Goal: Browse casually: Explore the website without a specific task or goal

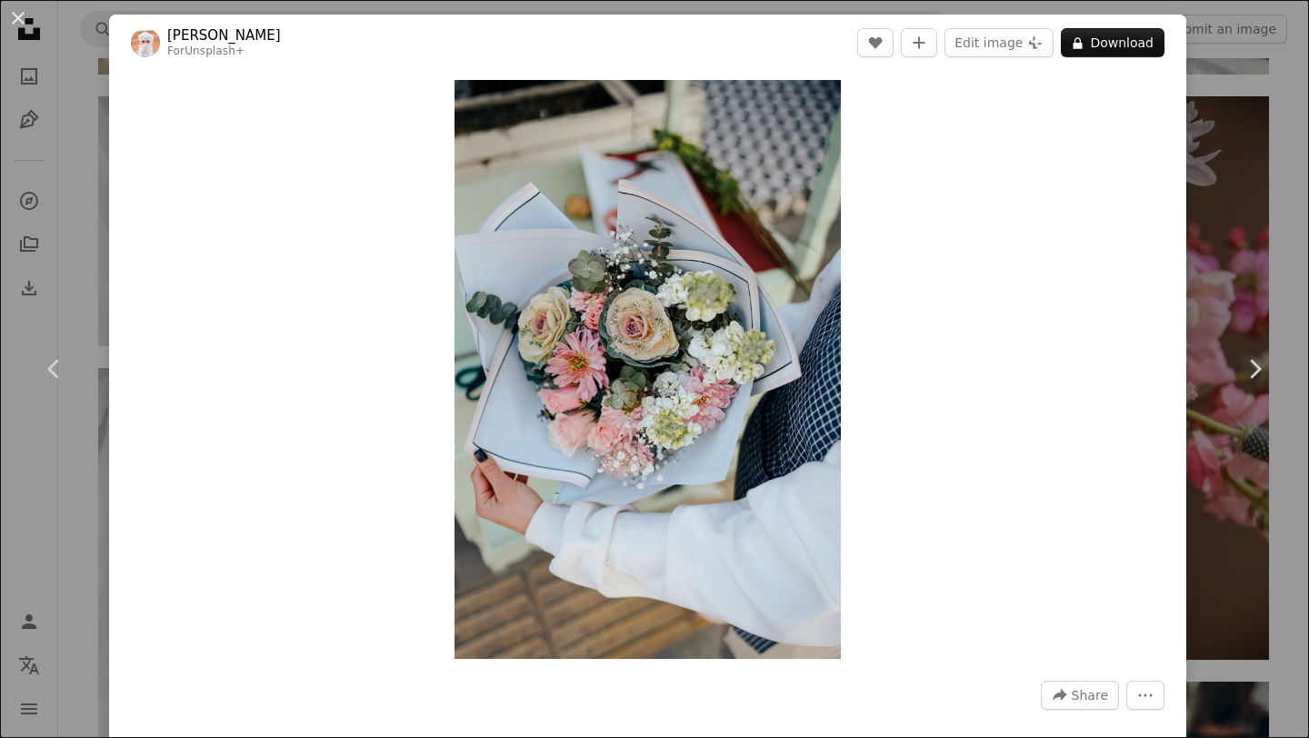
scroll to position [9516, 0]
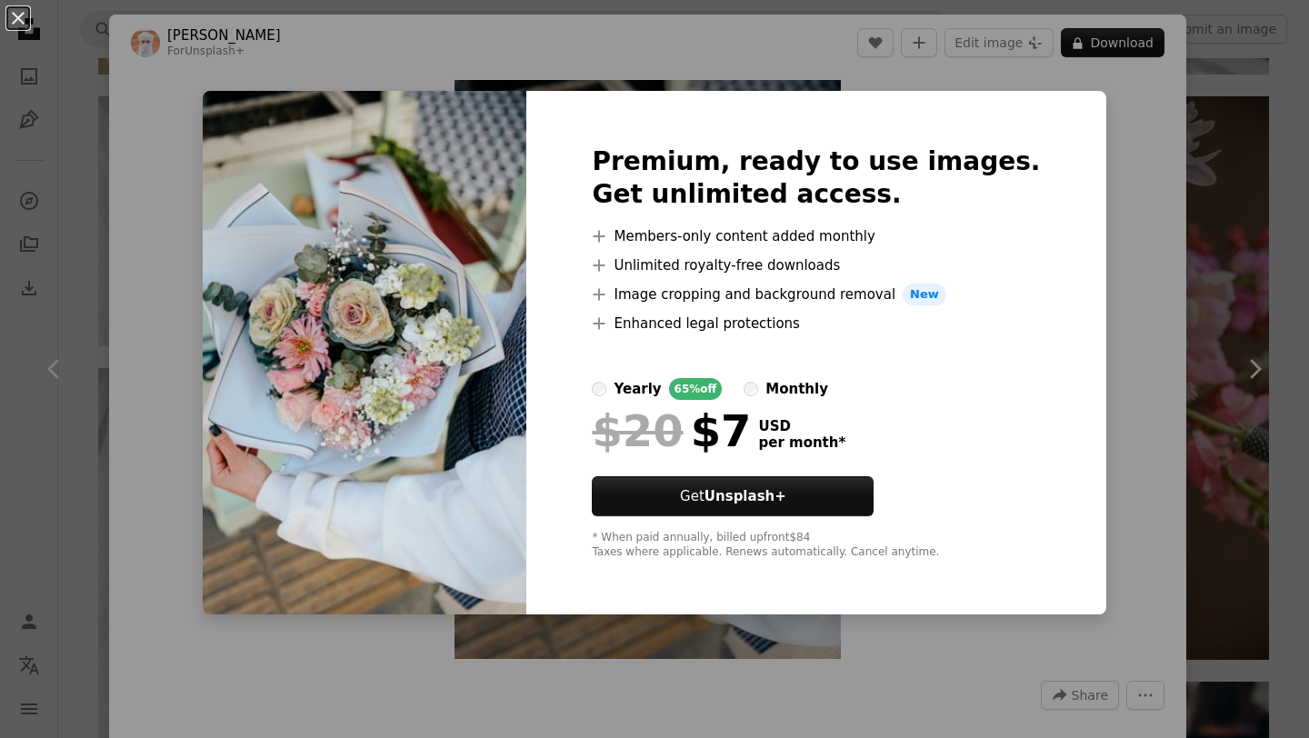
click at [1083, 356] on div "An X shape Premium, ready to use images. Get unlimited access. A plus sign Memb…" at bounding box center [654, 369] width 1309 height 738
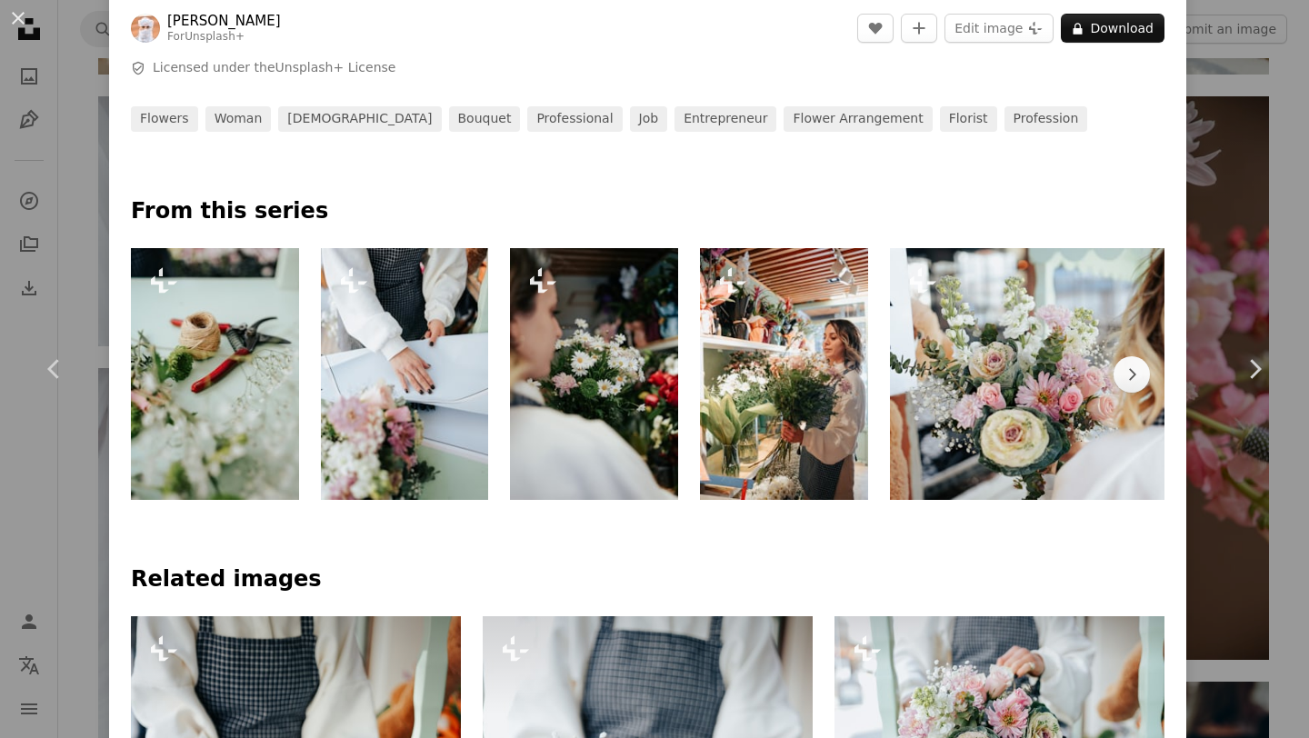
scroll to position [711, 0]
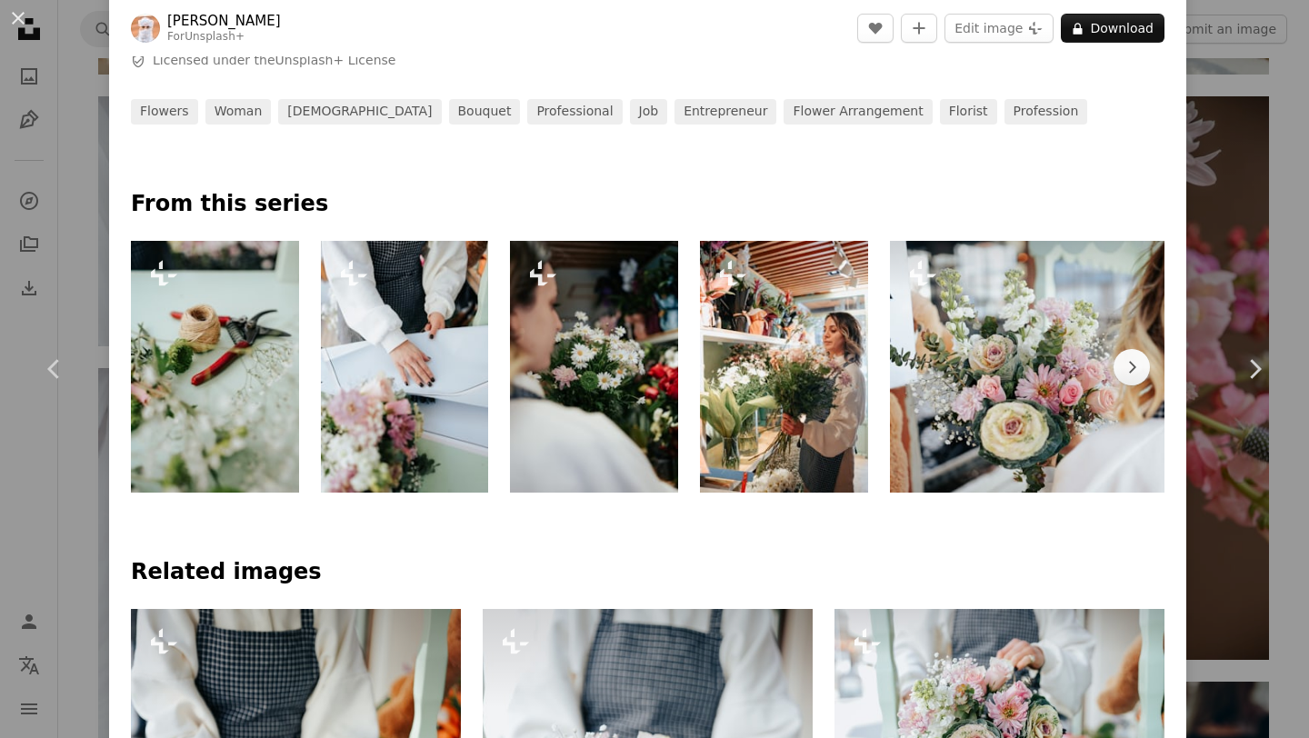
click at [940, 367] on img at bounding box center [1079, 367] width 378 height 252
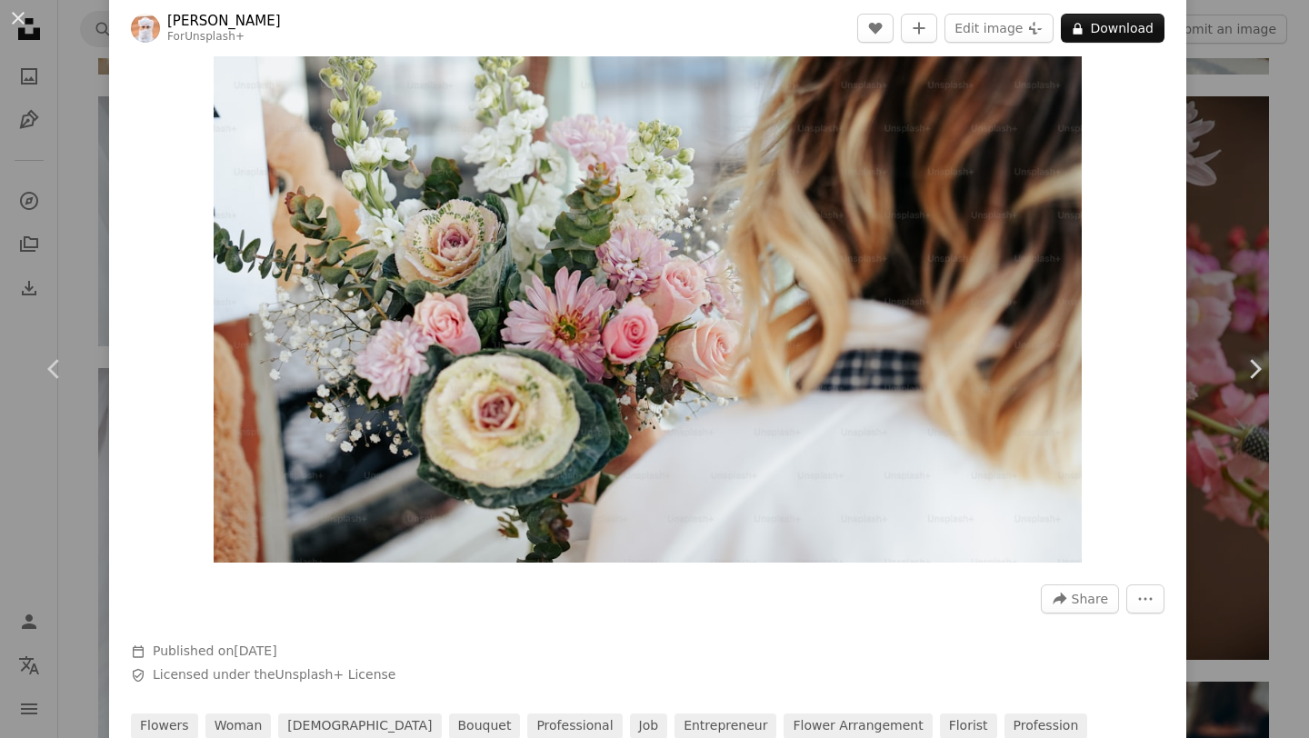
scroll to position [52, 0]
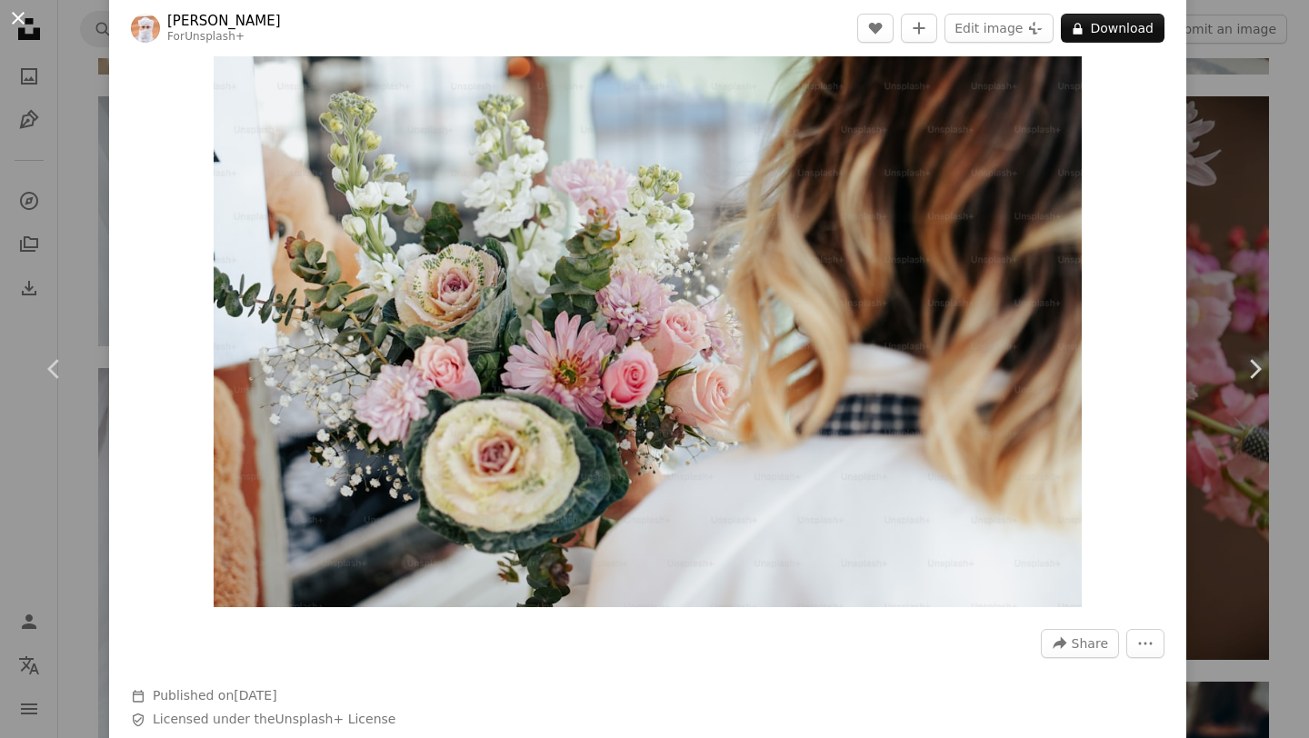
click at [16, 18] on button "An X shape" at bounding box center [18, 18] width 22 height 22
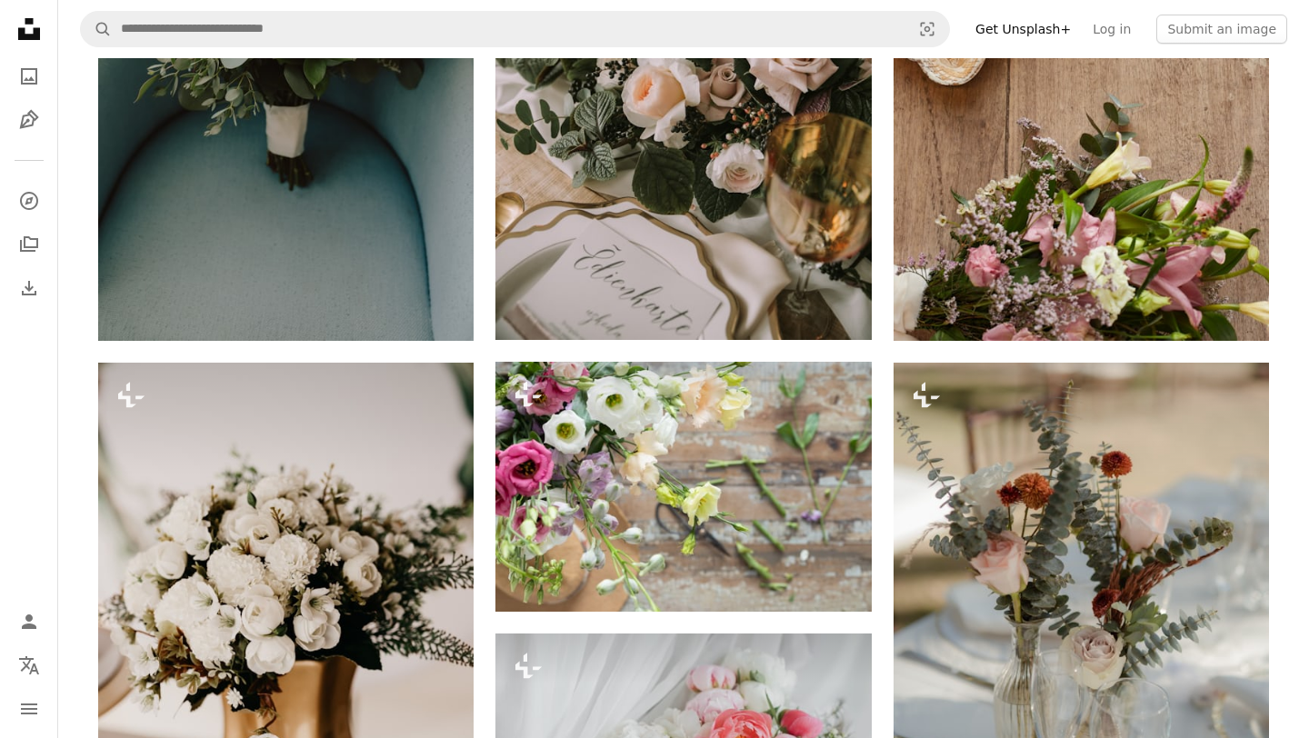
scroll to position [8575, 0]
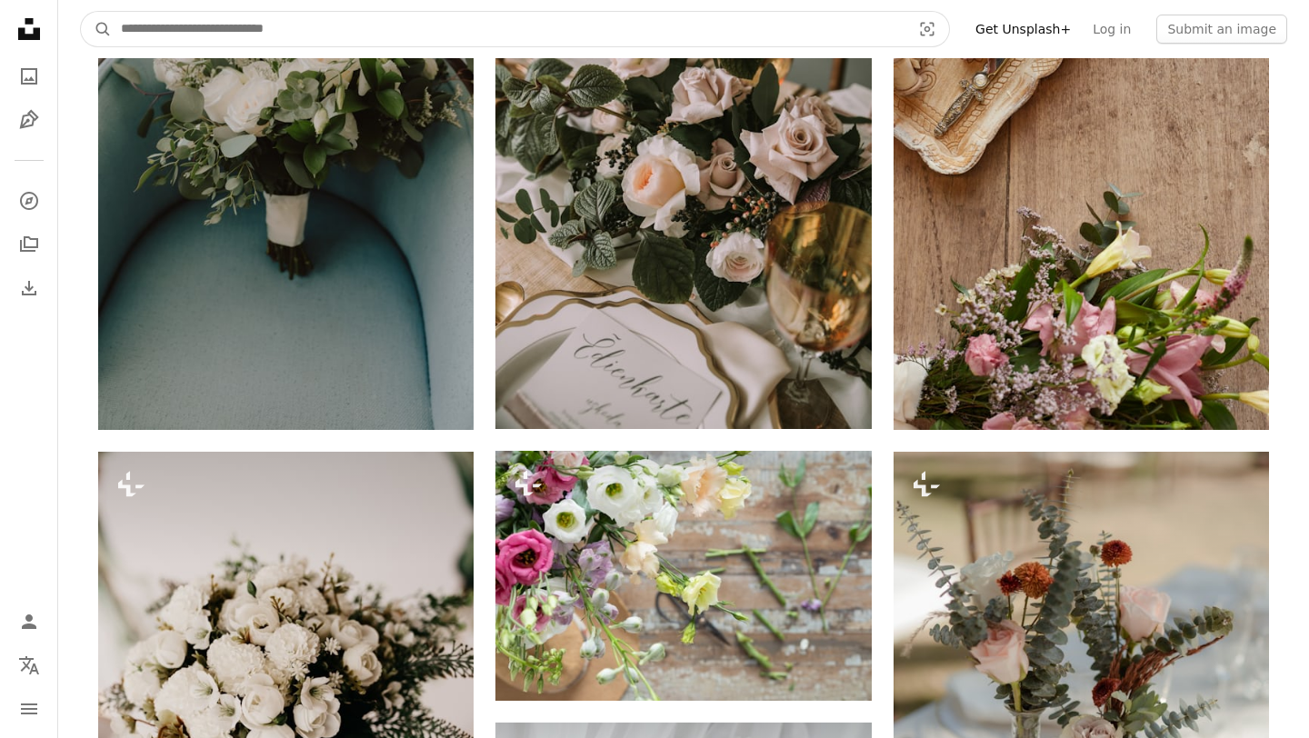
click at [372, 18] on input "Find visuals sitewide" at bounding box center [509, 29] width 794 height 35
type input "**********"
click at [81, 12] on button "A magnifying glass" at bounding box center [96, 29] width 31 height 35
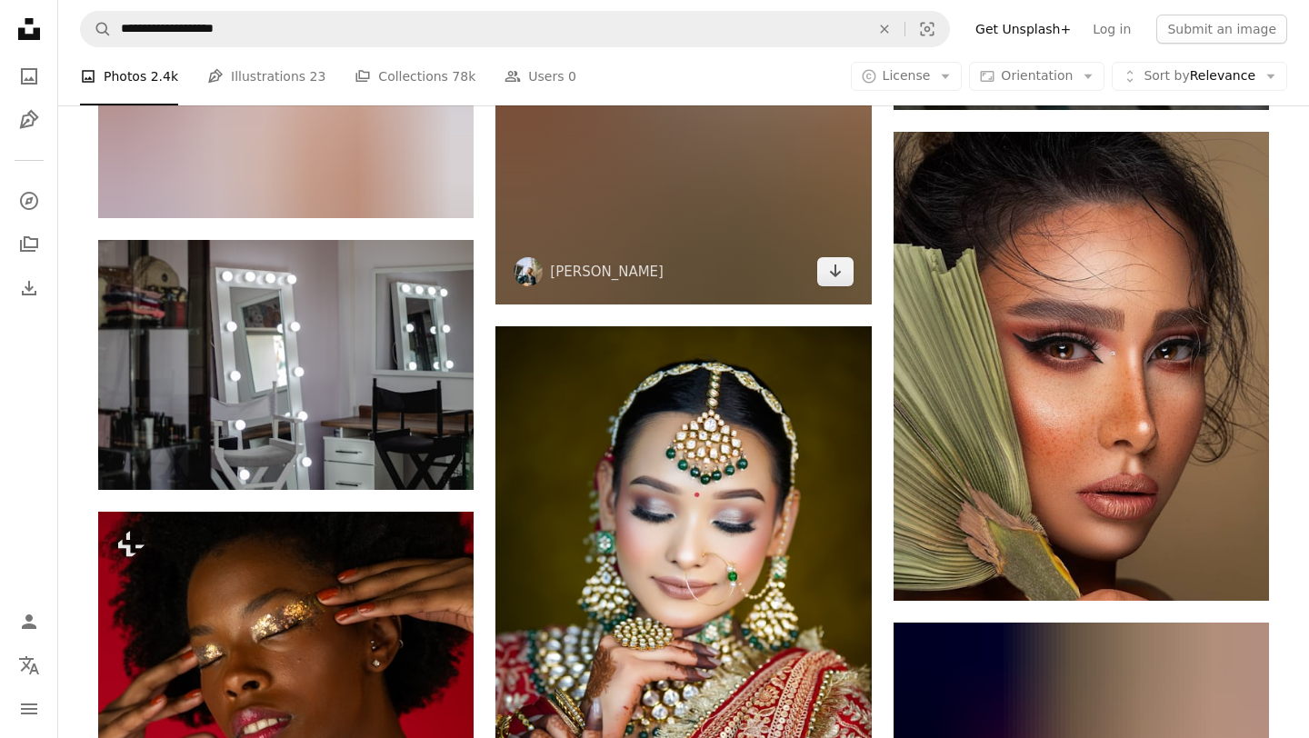
scroll to position [1890, 0]
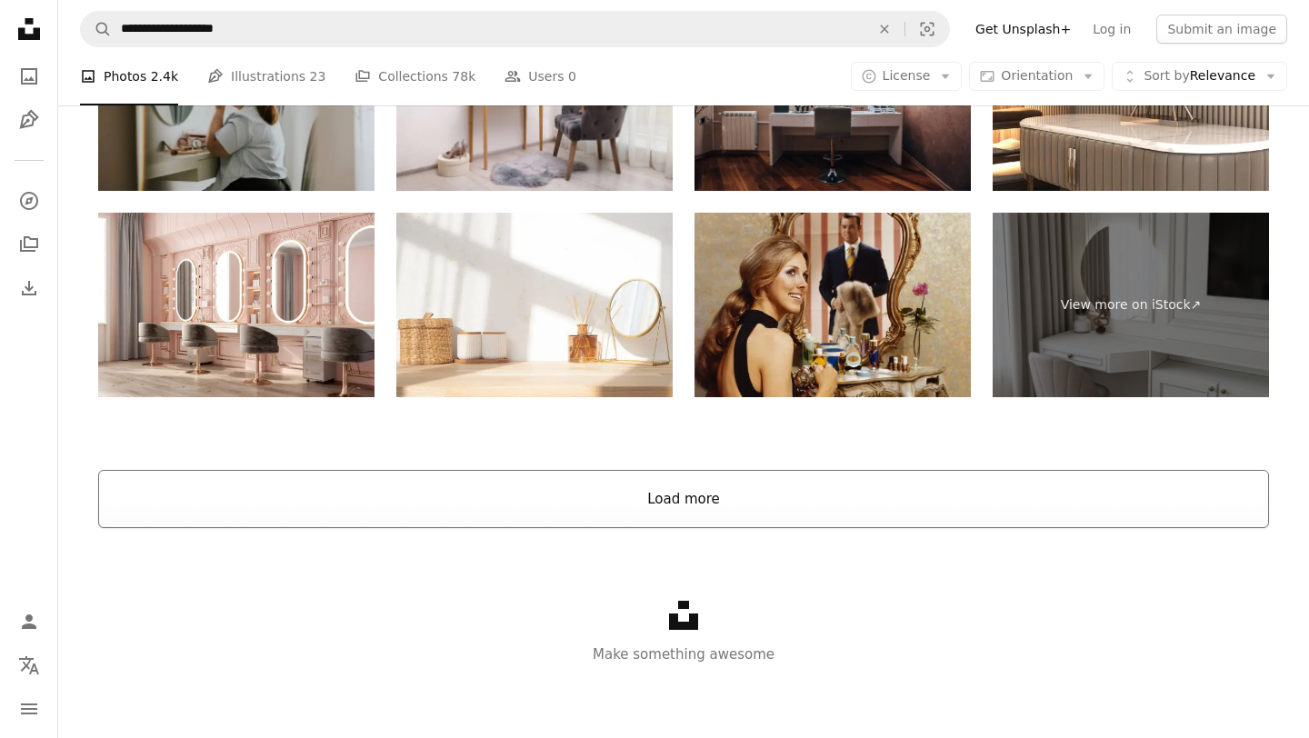
click at [596, 496] on button "Load more" at bounding box center [683, 499] width 1171 height 58
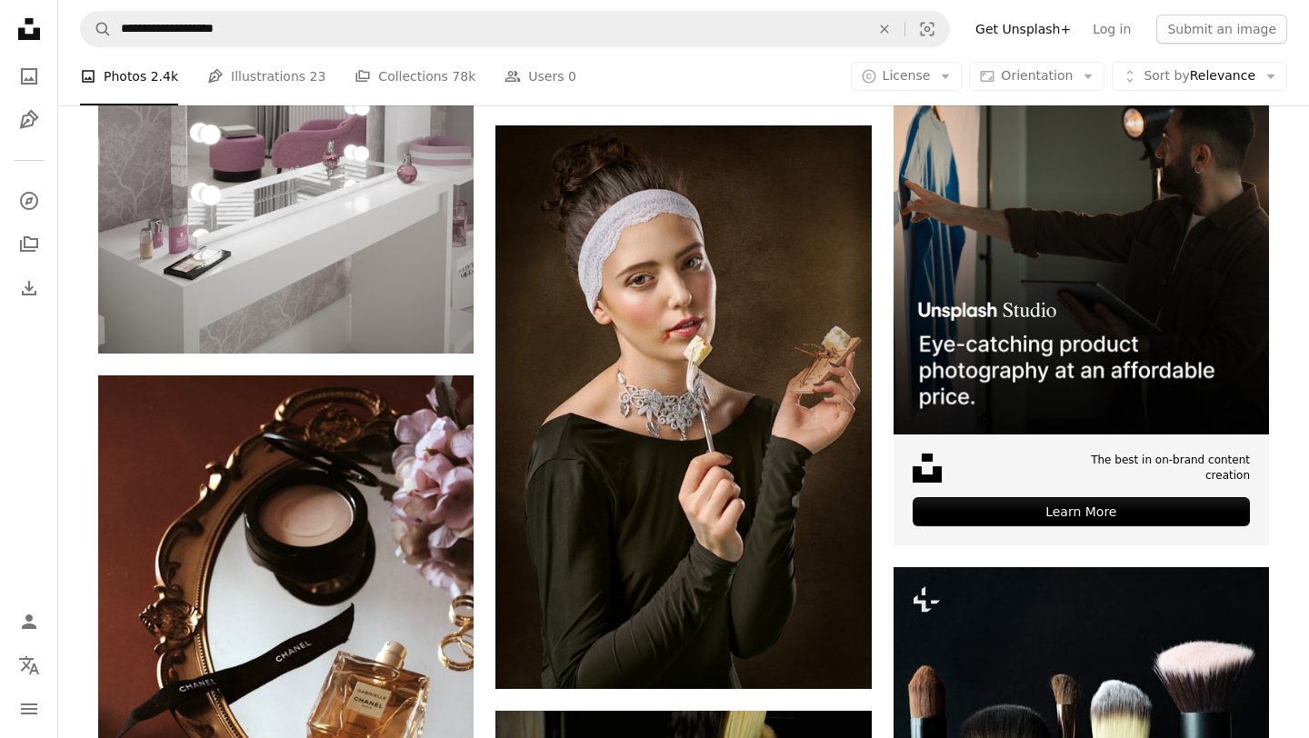
scroll to position [7682, 0]
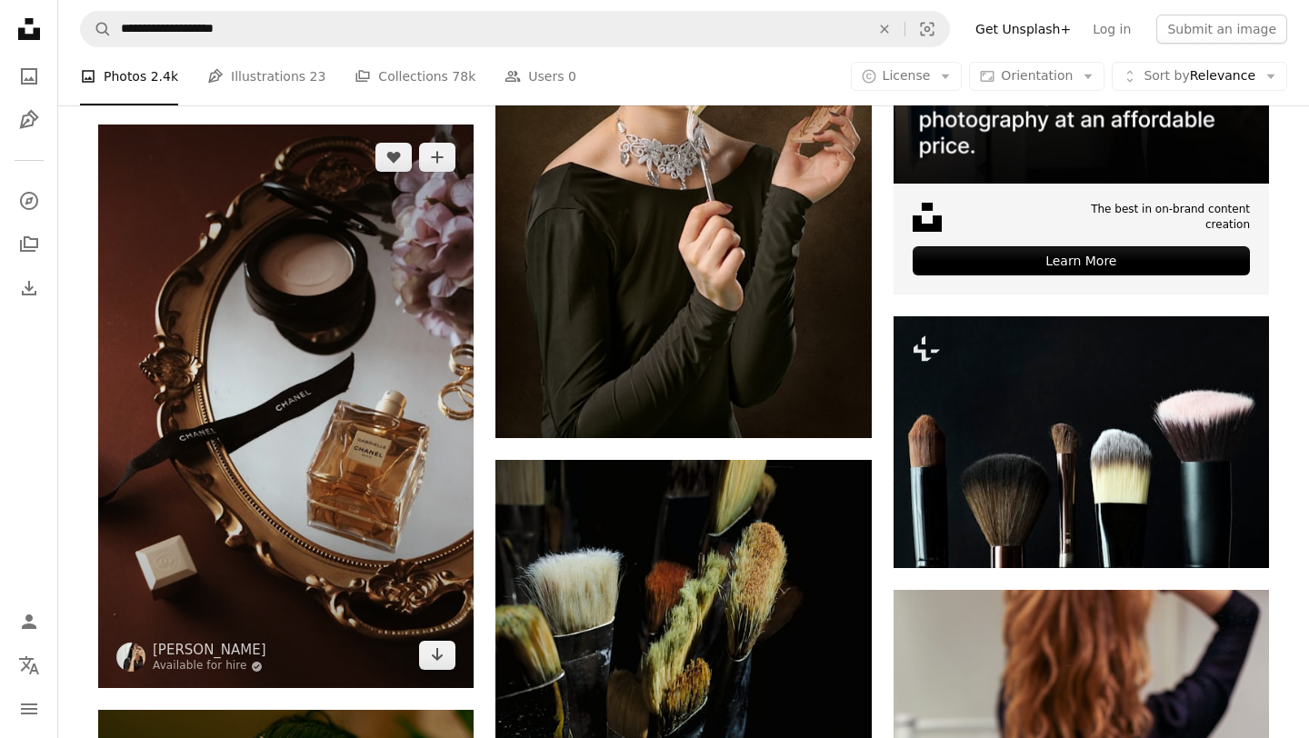
click at [393, 450] on img at bounding box center [286, 407] width 376 height 564
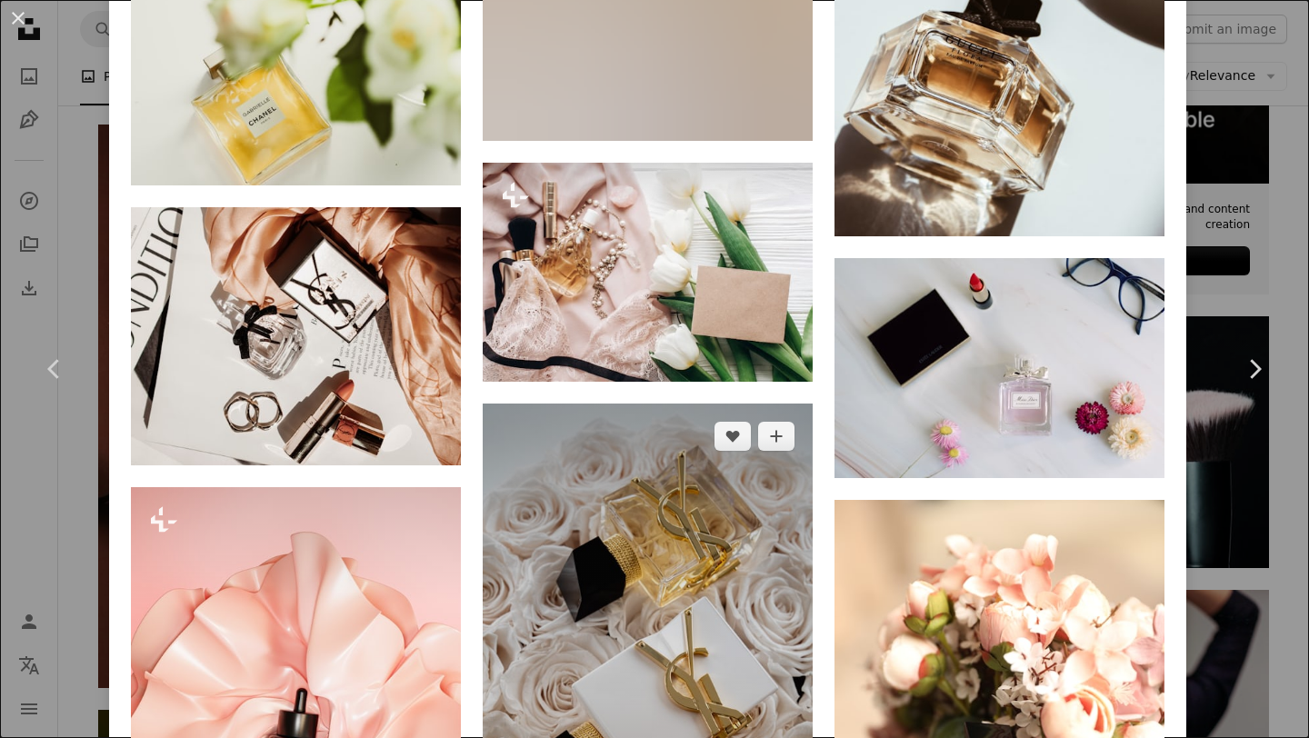
scroll to position [3527, 0]
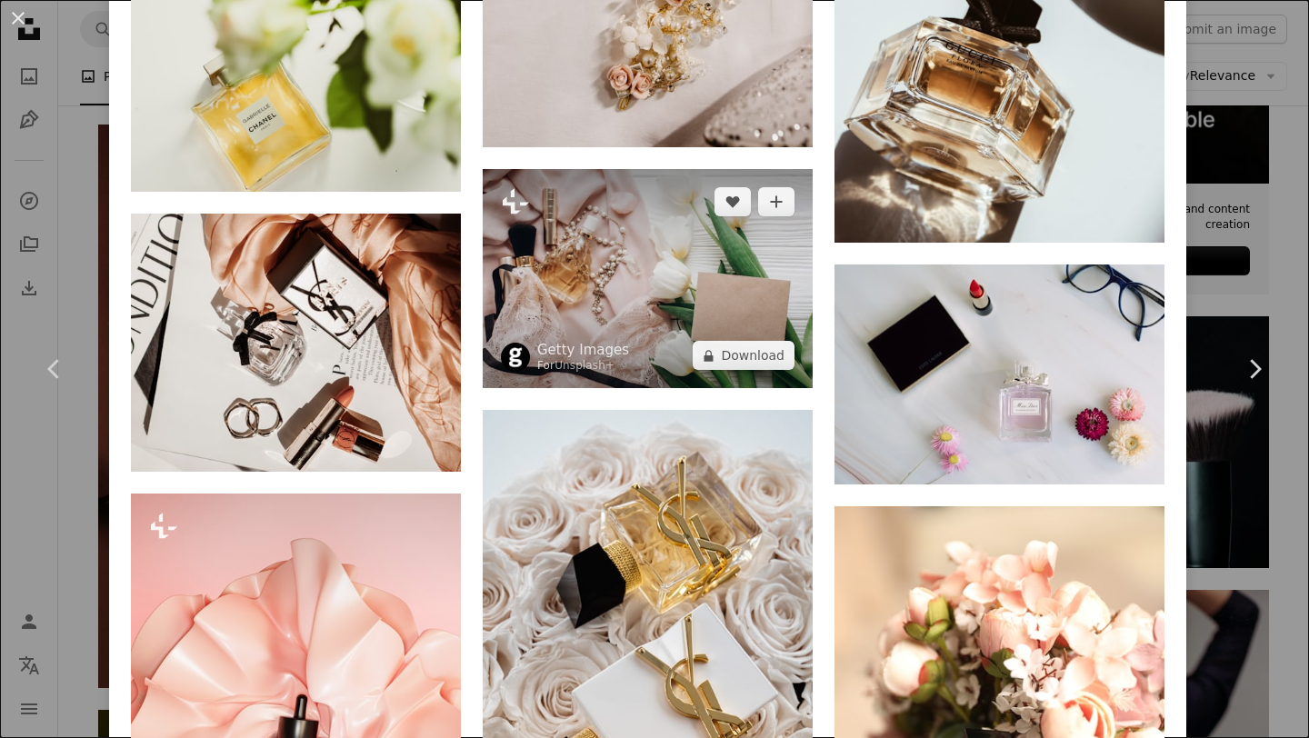
click at [632, 305] on img at bounding box center [648, 279] width 330 height 220
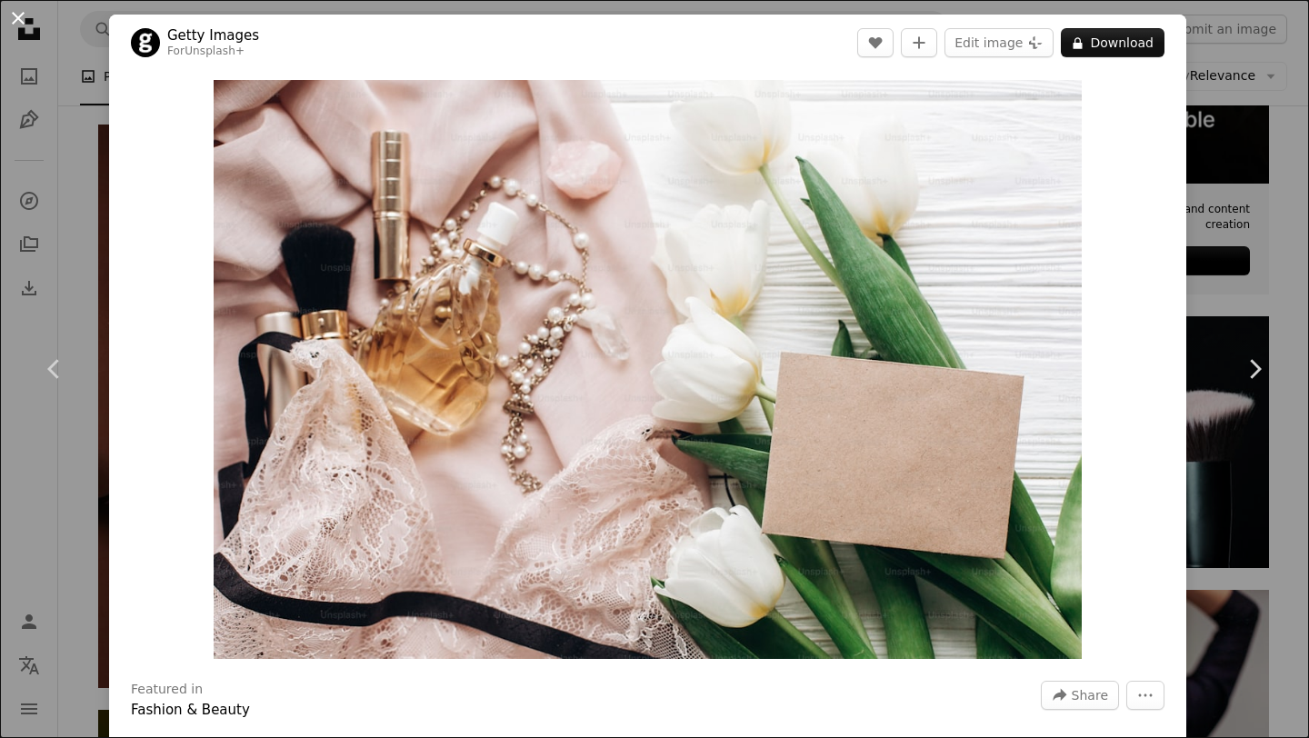
click at [23, 20] on button "An X shape" at bounding box center [18, 18] width 22 height 22
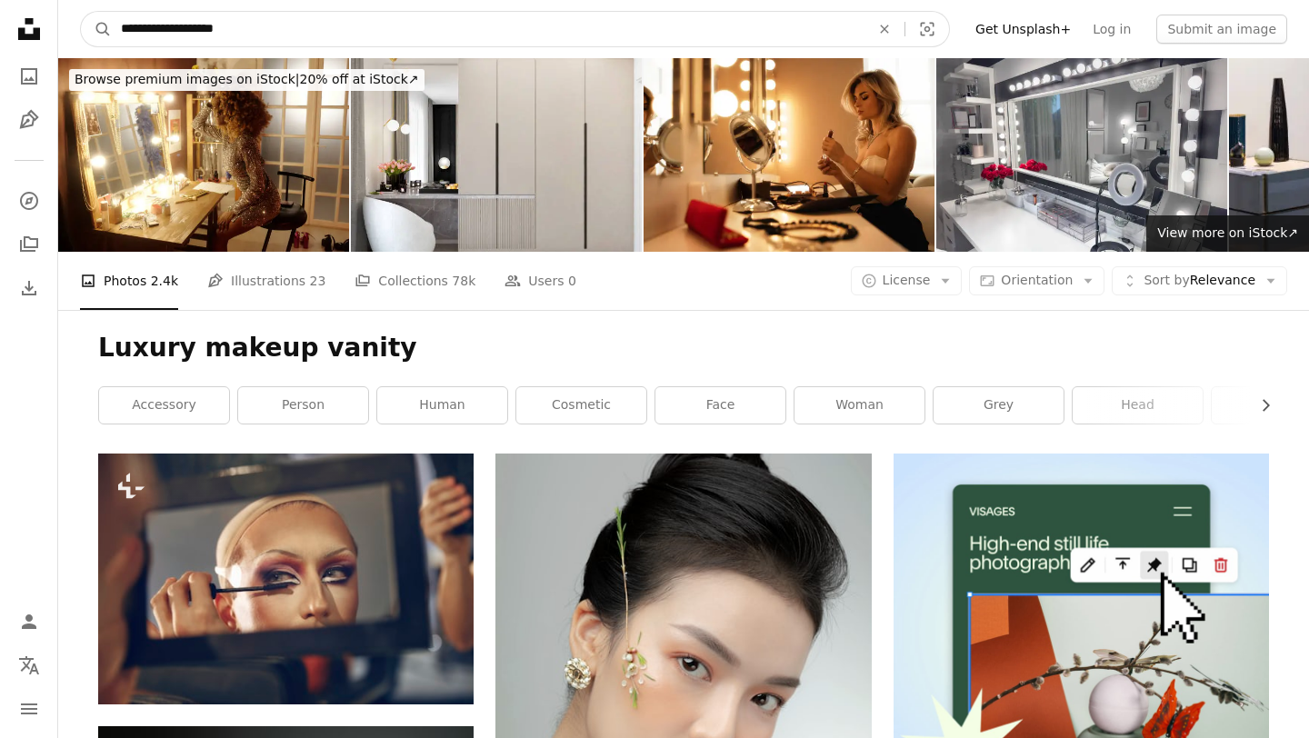
click at [286, 25] on input "**********" at bounding box center [488, 29] width 753 height 35
type input "**********"
click at [81, 12] on button "A magnifying glass" at bounding box center [96, 29] width 31 height 35
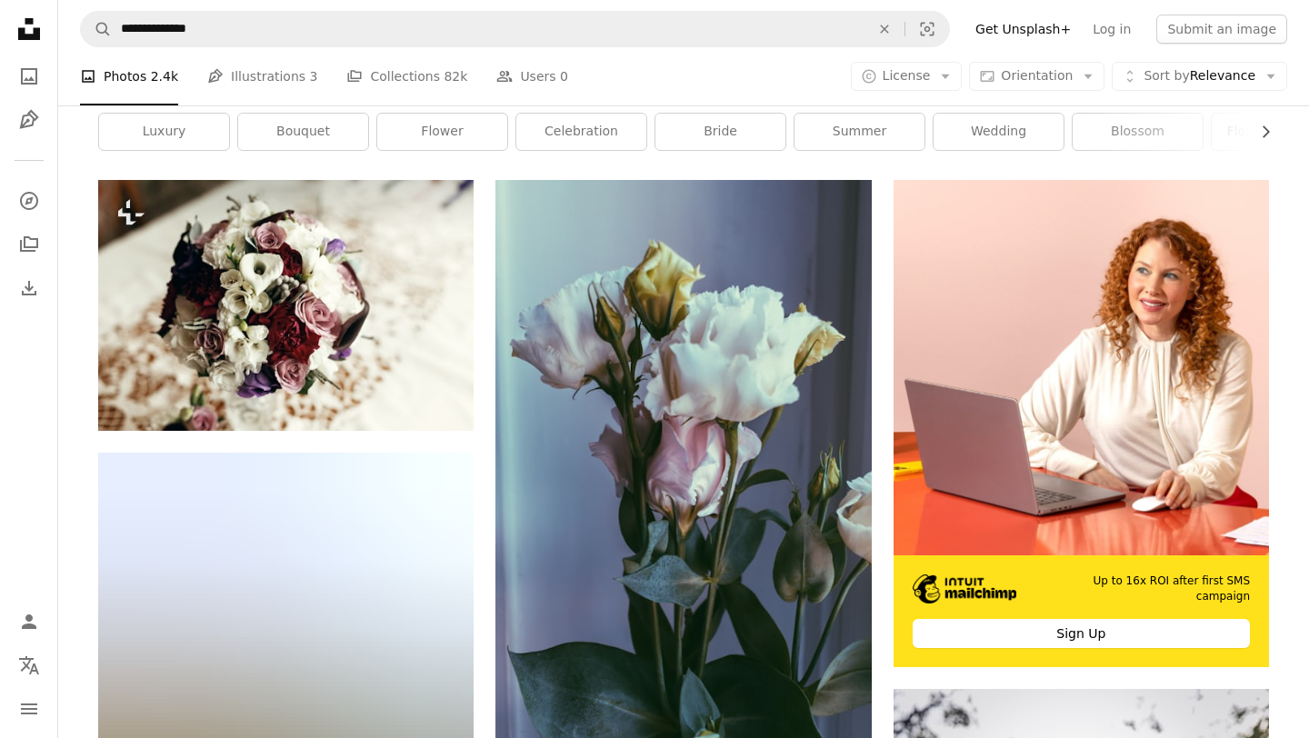
scroll to position [257, 0]
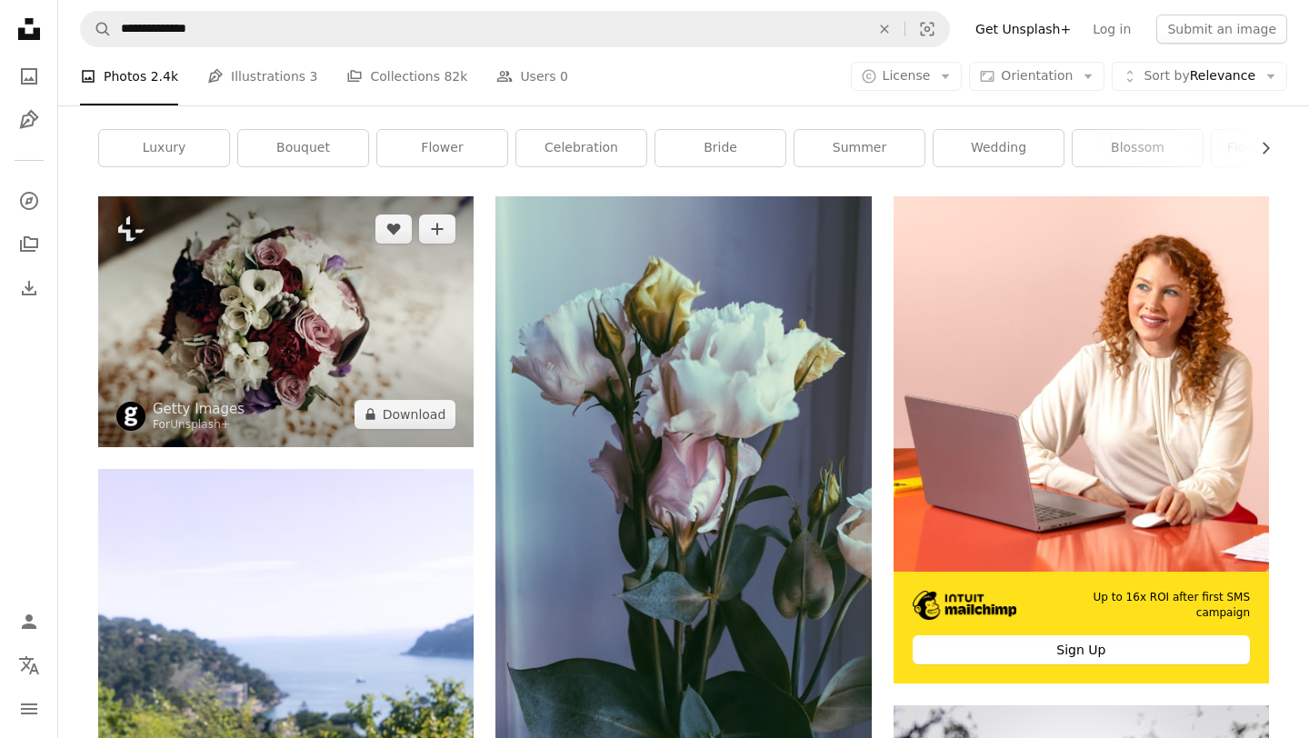
click at [311, 321] on img at bounding box center [286, 321] width 376 height 250
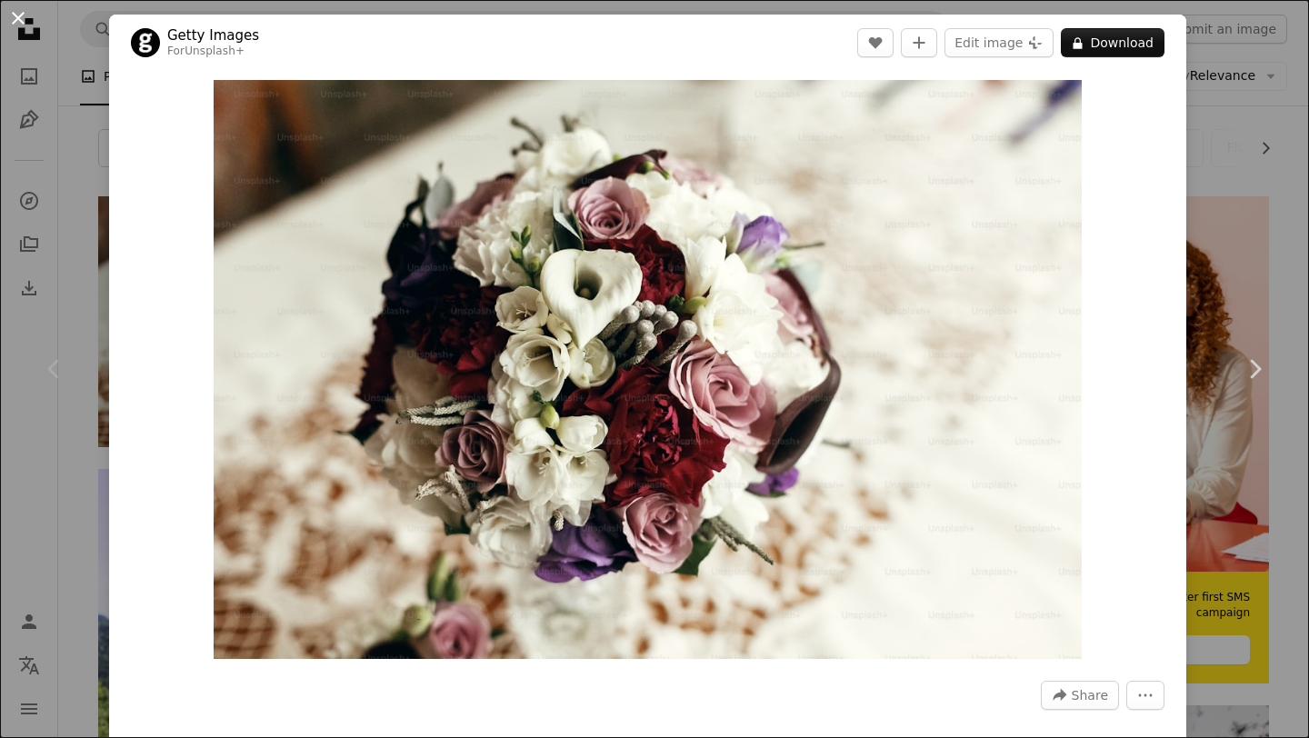
click at [16, 18] on button "An X shape" at bounding box center [18, 18] width 22 height 22
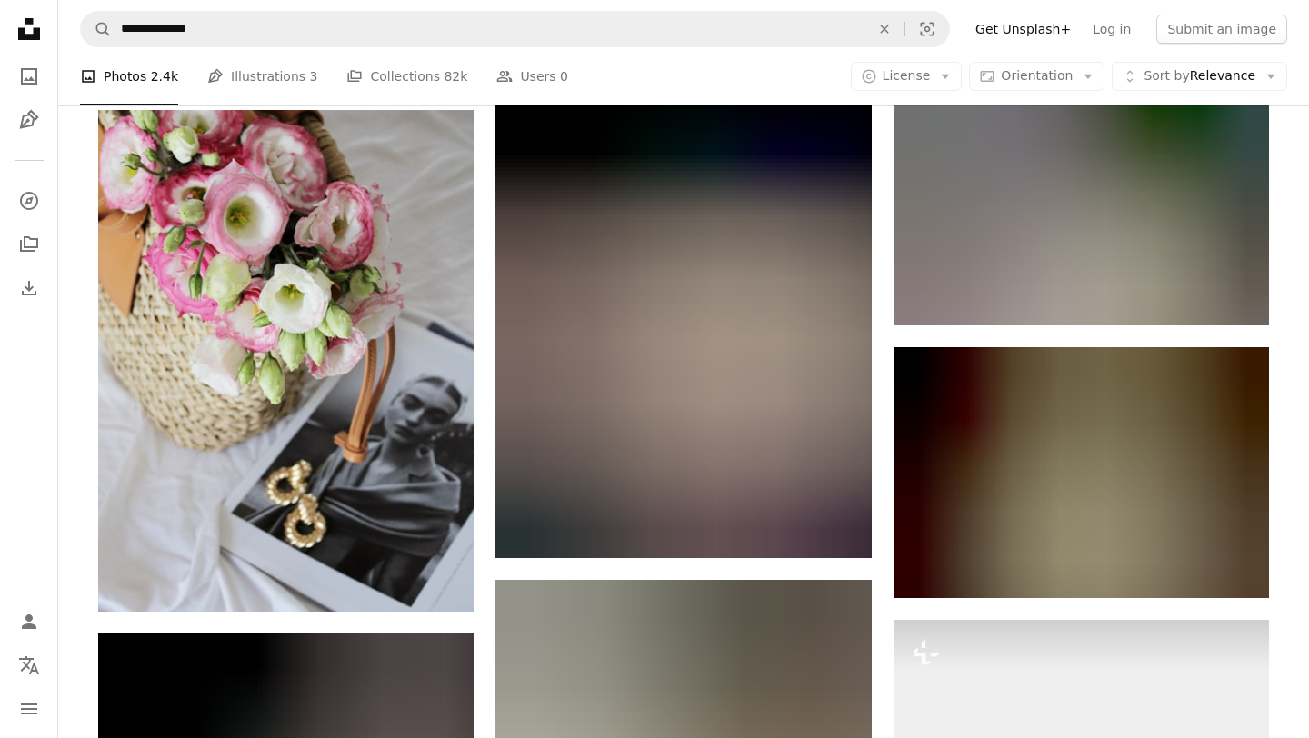
scroll to position [2020, 0]
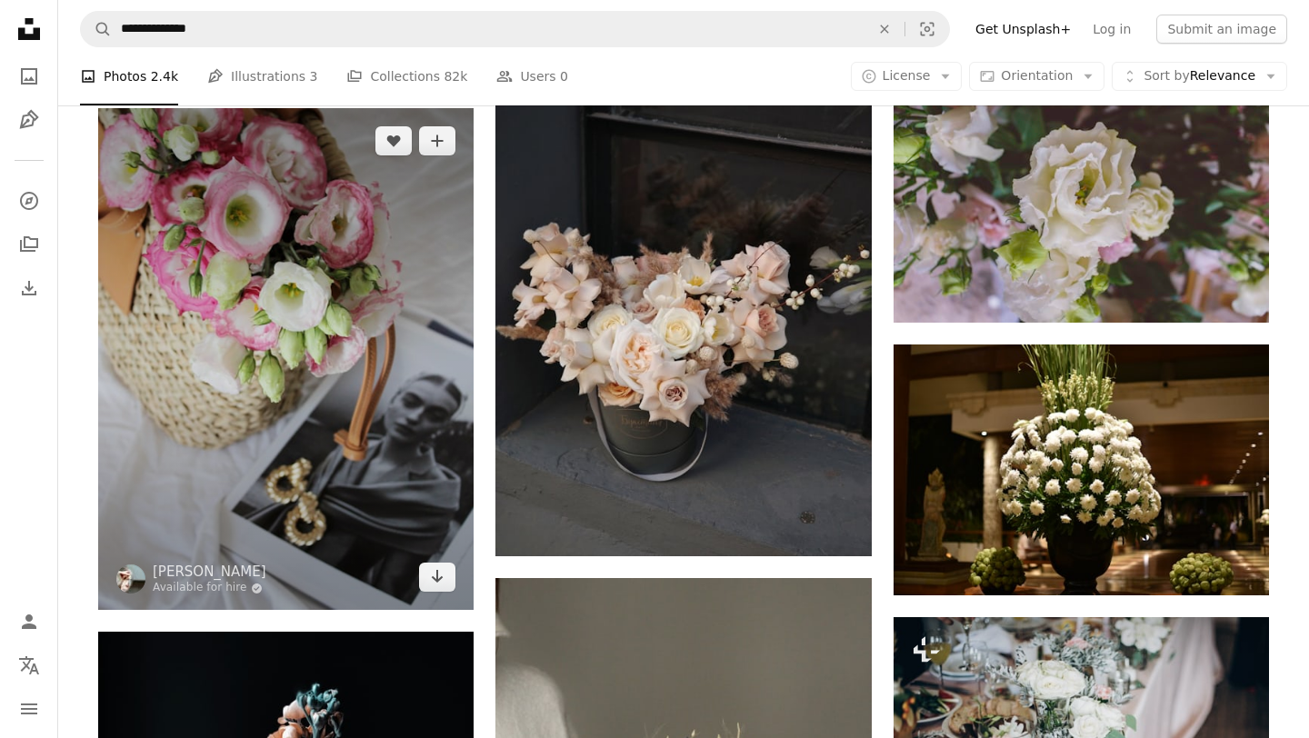
click at [333, 329] on img at bounding box center [286, 359] width 376 height 502
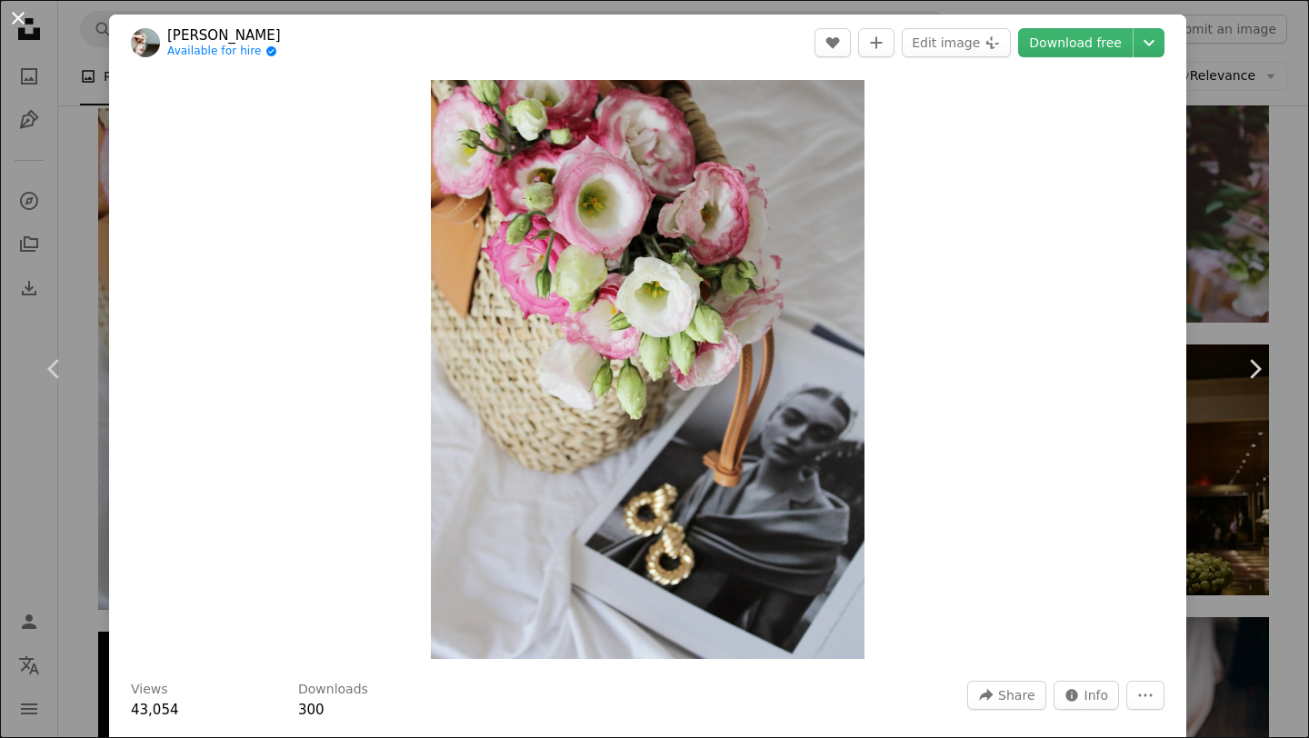
click at [25, 20] on button "An X shape" at bounding box center [18, 18] width 22 height 22
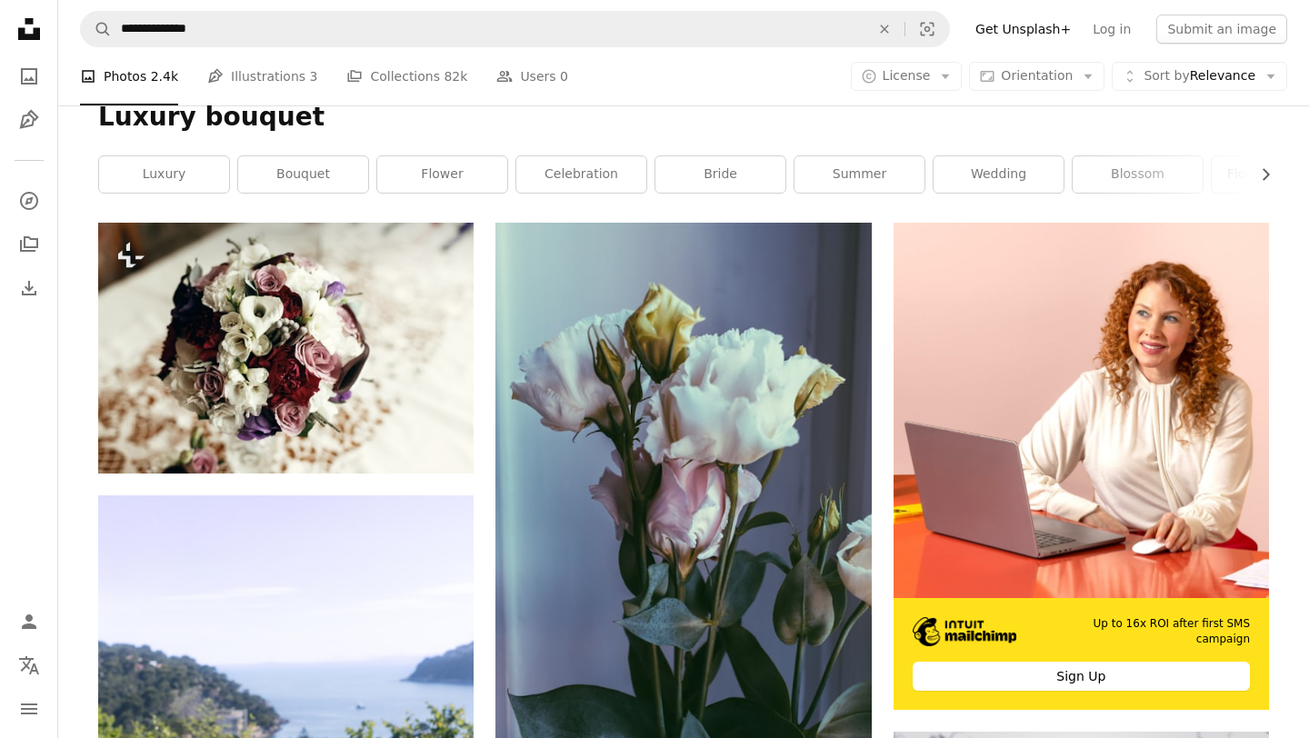
scroll to position [229, 0]
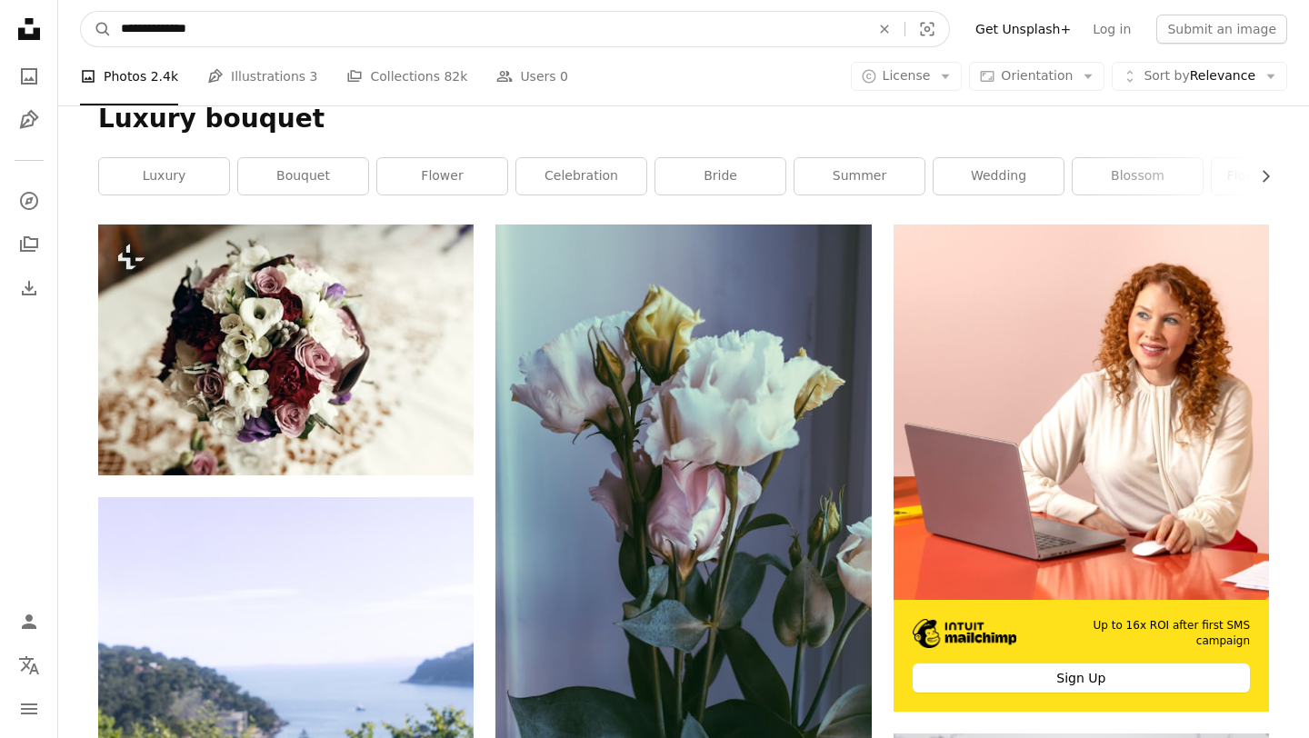
click at [348, 29] on input "**********" at bounding box center [488, 29] width 753 height 35
type input "*"
